Goal: Ask a question

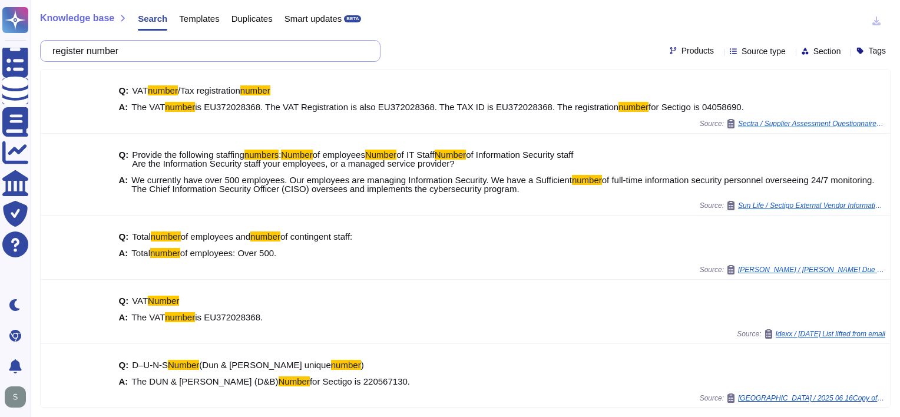
drag, startPoint x: 166, startPoint y: 49, endPoint x: -11, endPoint y: 47, distance: 176.1
click at [0, 47] on html "Questionnaires Knowledge Base Documents Analytics CAIQ / SIG Trust Center Help …" at bounding box center [450, 208] width 900 height 417
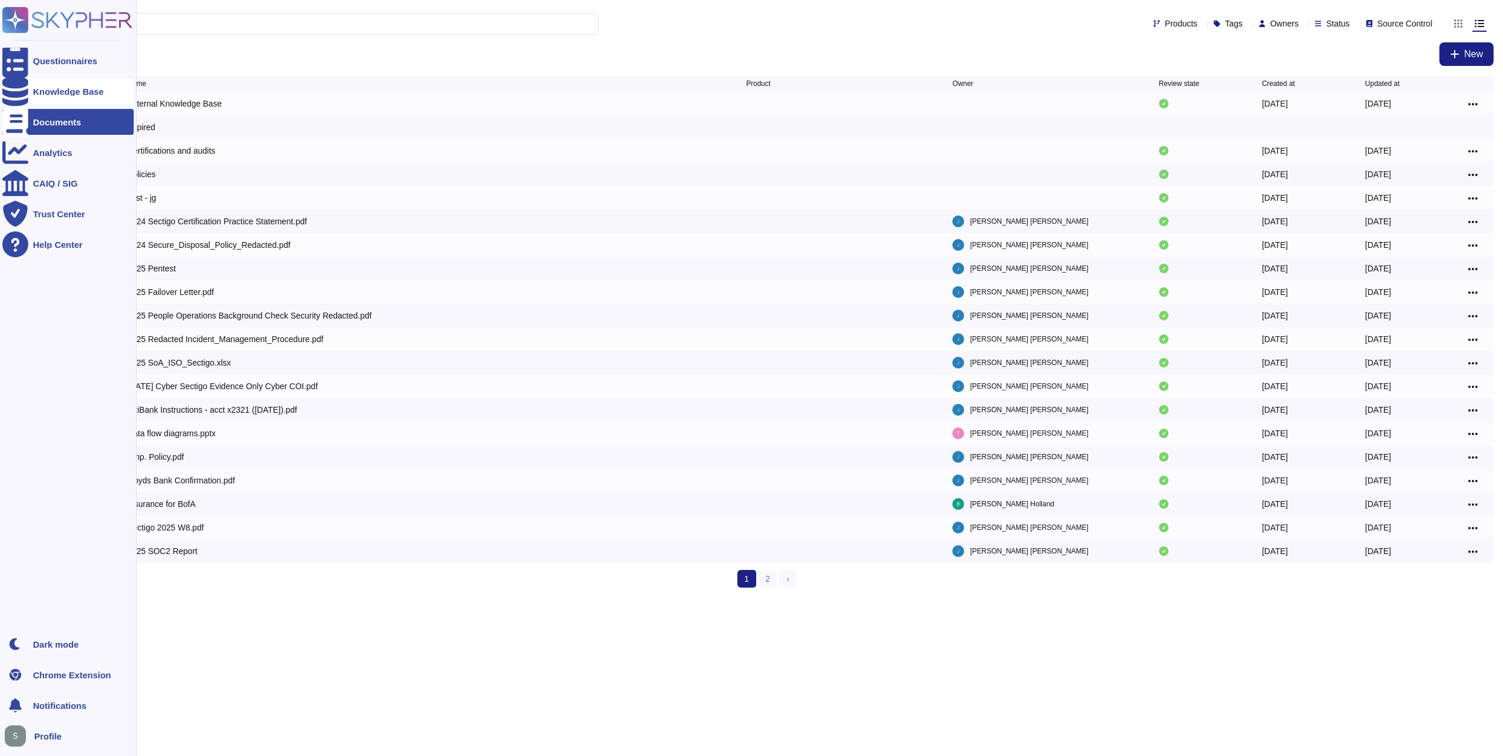
click at [56, 90] on div "Knowledge Base" at bounding box center [68, 91] width 71 height 9
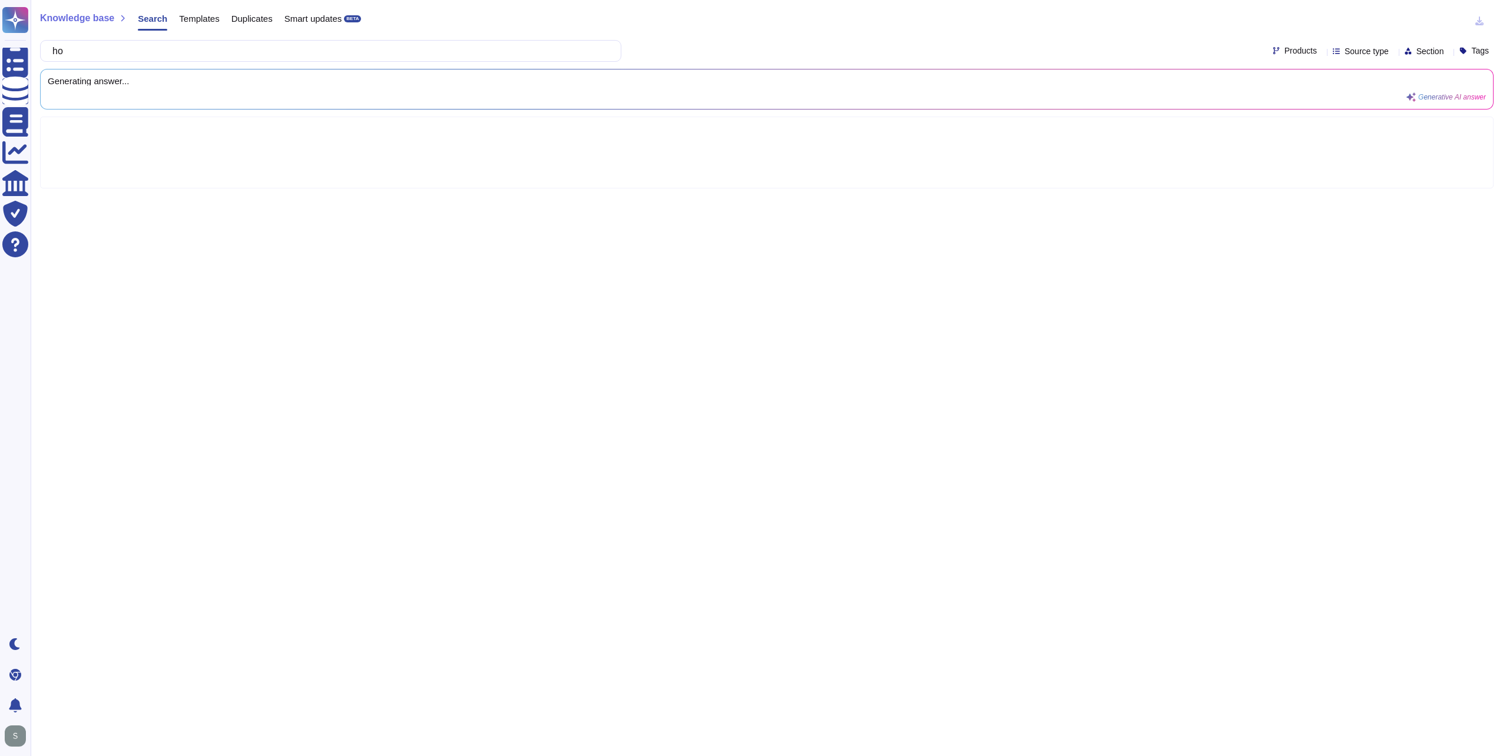
type input "h"
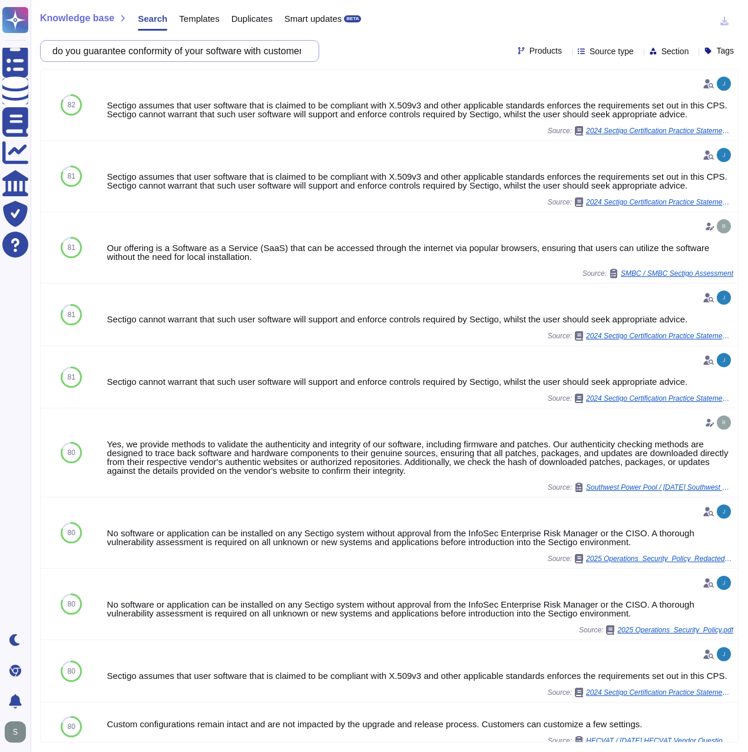
click at [257, 47] on input "do you guarantee conformity of your software with customer's systems?" at bounding box center [177, 51] width 260 height 21
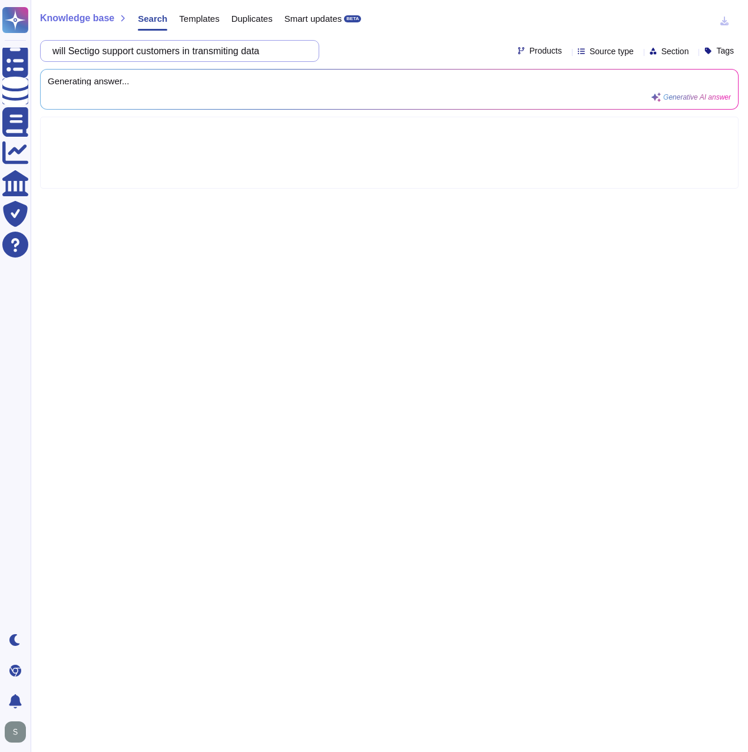
drag, startPoint x: 257, startPoint y: 47, endPoint x: 210, endPoint y: 50, distance: 47.3
click at [291, 52] on input "will Sectigo support customers in transmiting data" at bounding box center [177, 51] width 260 height 21
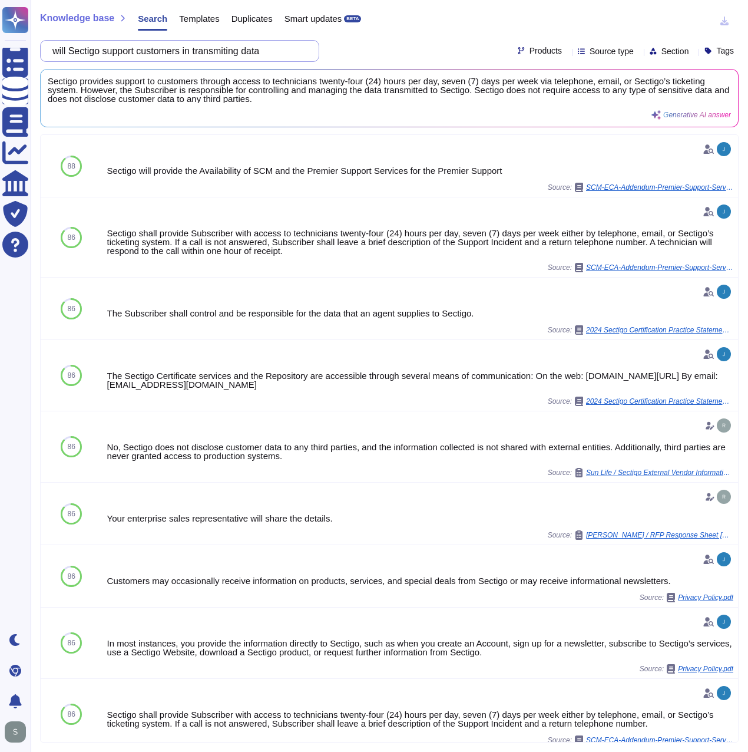
click at [192, 49] on input "will Sectigo support customers in transmiting data" at bounding box center [177, 51] width 260 height 21
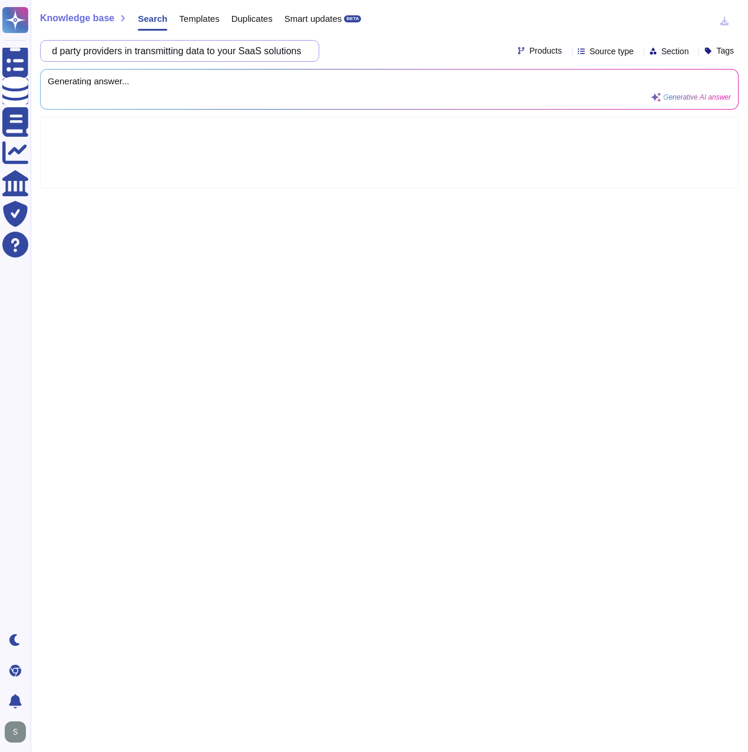
scroll to position [0, 205]
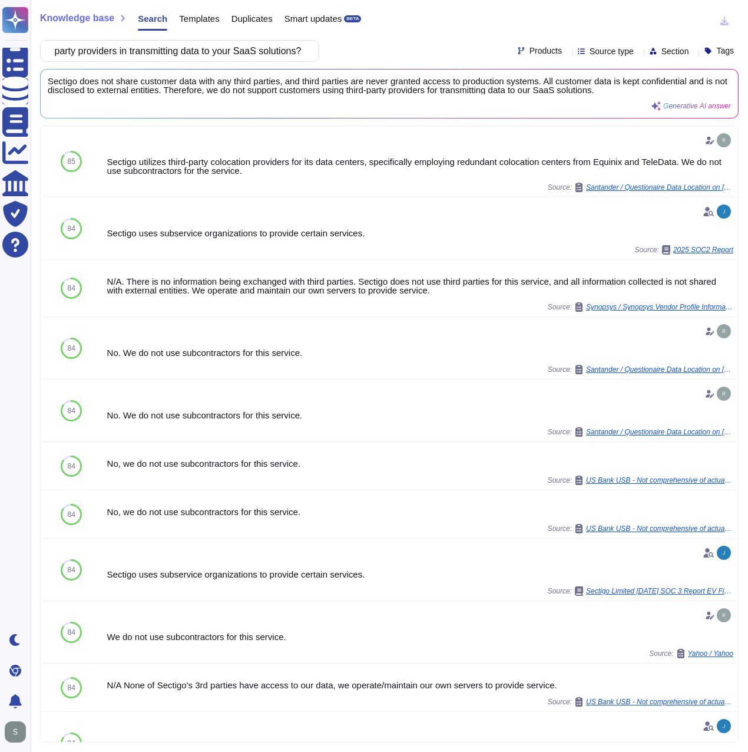
type input "will Sectigo support customers if they use third party providers in transmittin…"
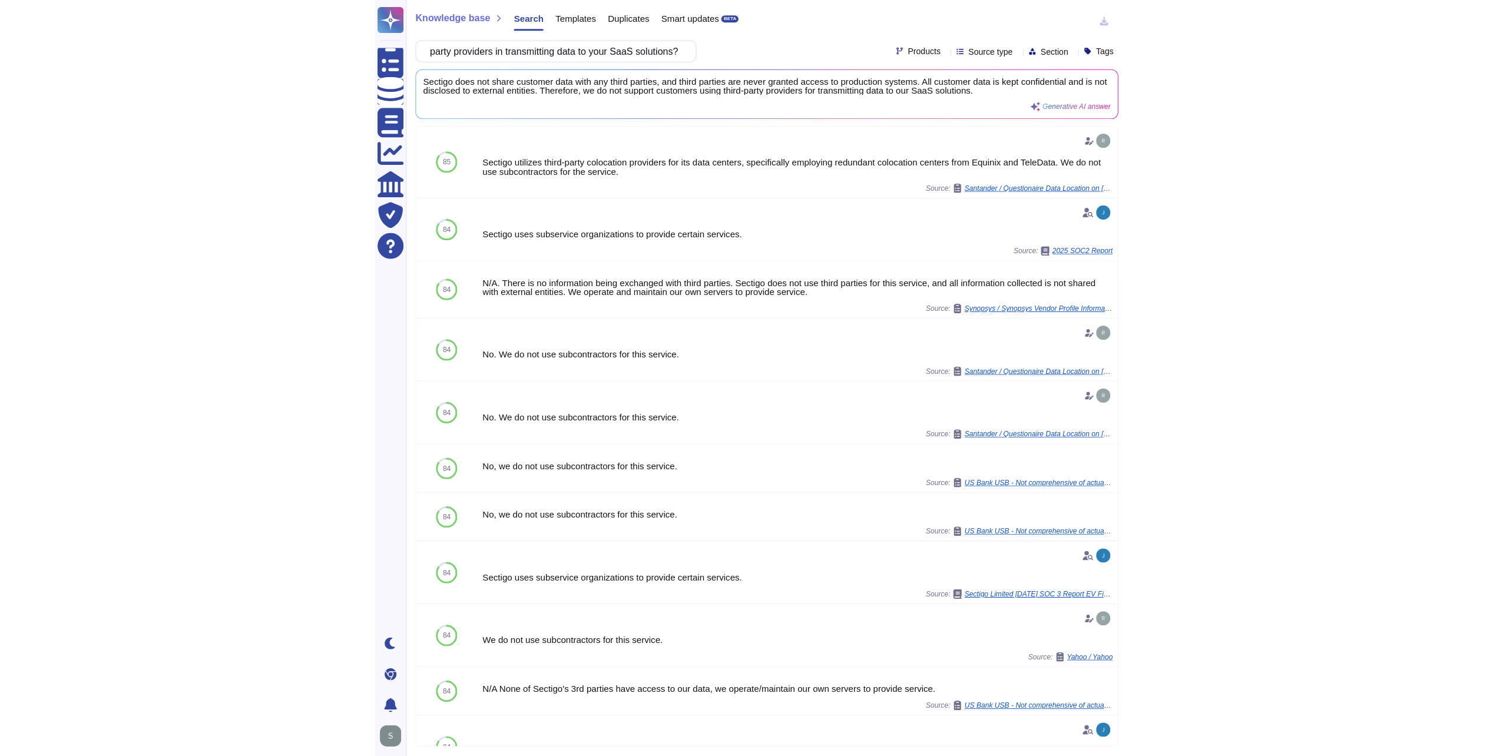
scroll to position [0, 0]
